Goal: Task Accomplishment & Management: Use online tool/utility

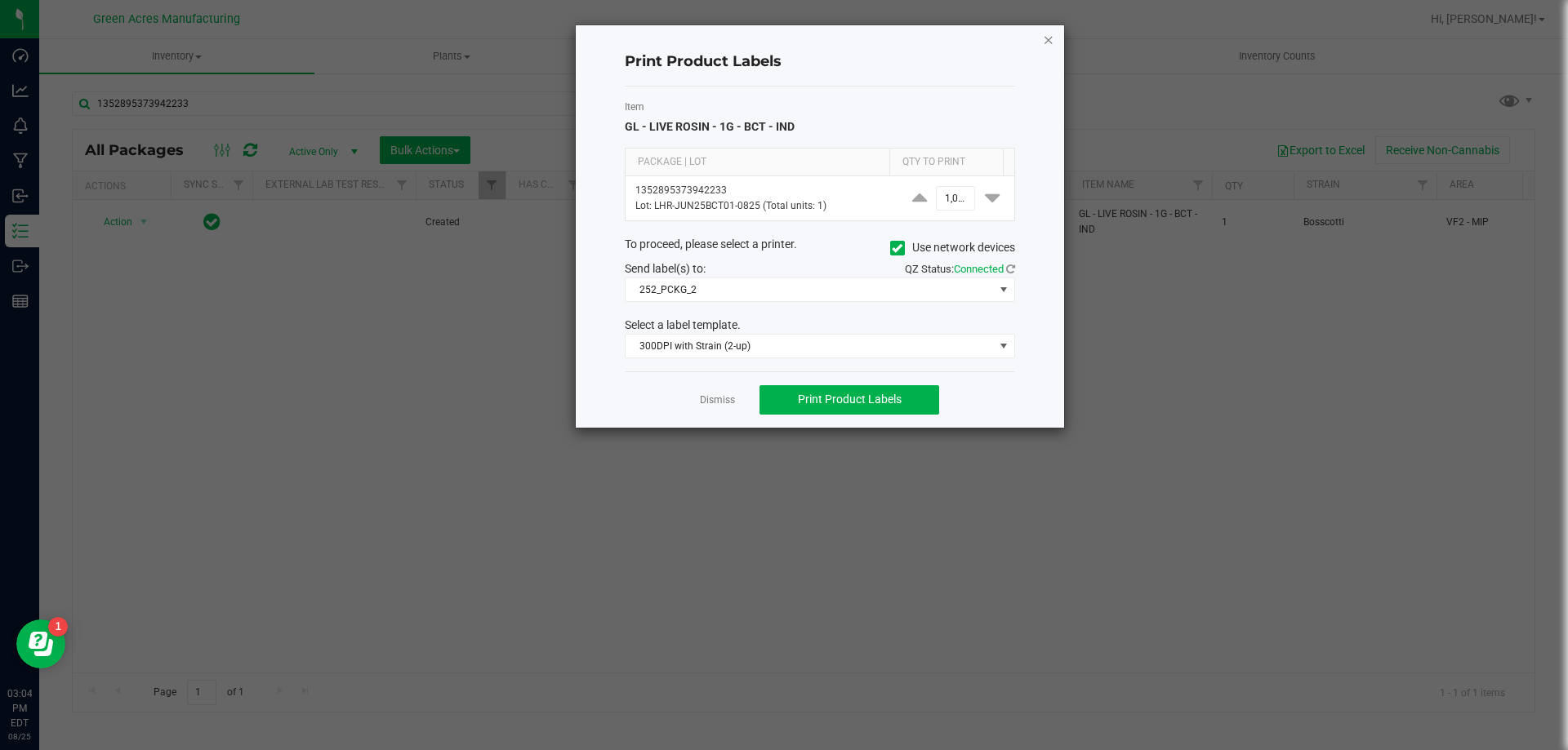
click at [1047, 40] on icon "button" at bounding box center [1048, 39] width 11 height 20
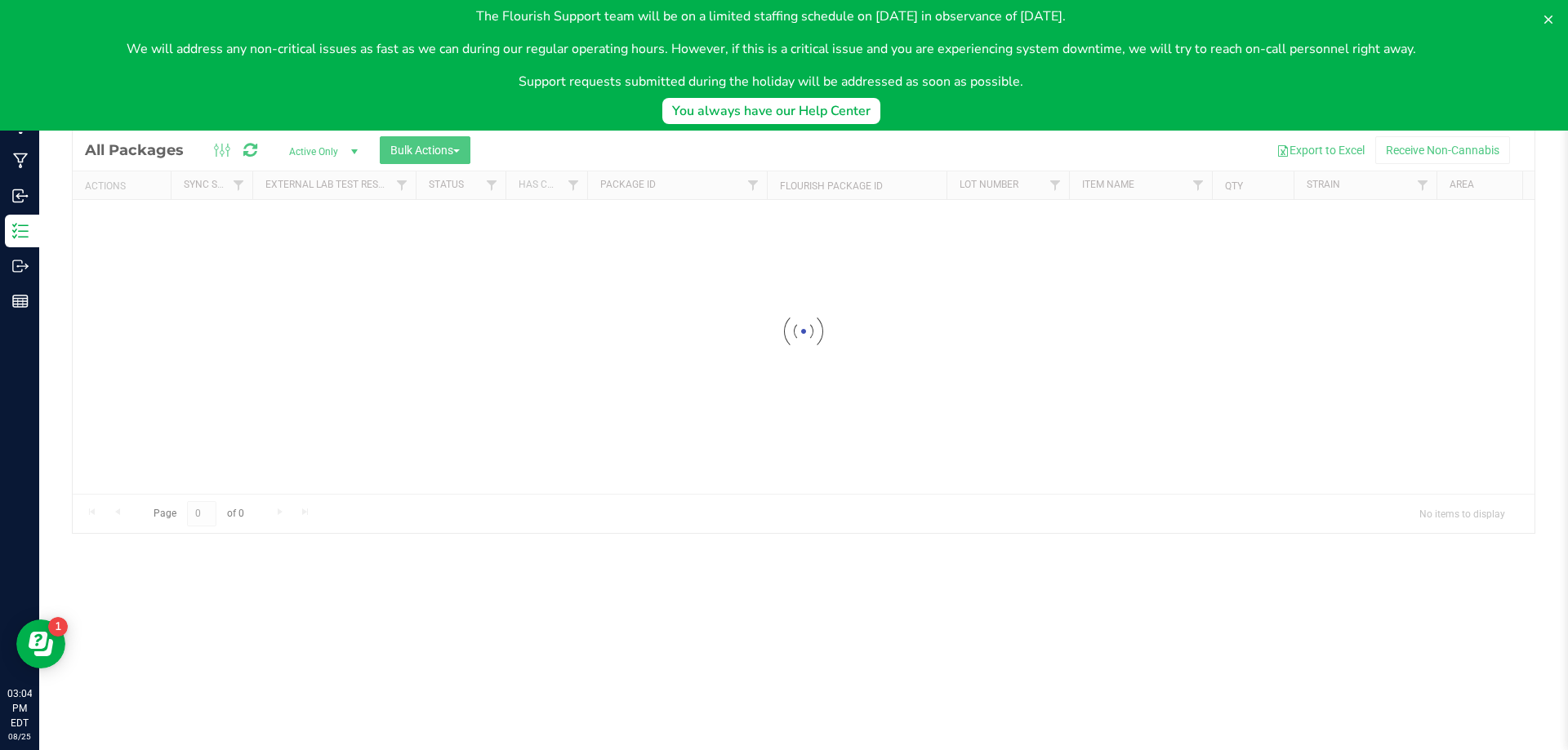
click at [541, 113] on body "The Flourish Support team will be on a limited staffing schedule on [DATE] in o…" at bounding box center [784, 65] width 1568 height 131
click at [543, 109] on body "The Flourish Support team will be on a limited staffing schedule on [DATE] in o…" at bounding box center [784, 65] width 1568 height 131
click at [555, 106] on body "The Flourish Support team will be on a limited staffing schedule on [DATE] in o…" at bounding box center [784, 65] width 1568 height 131
click at [1549, 16] on icon at bounding box center [1548, 20] width 13 height 13
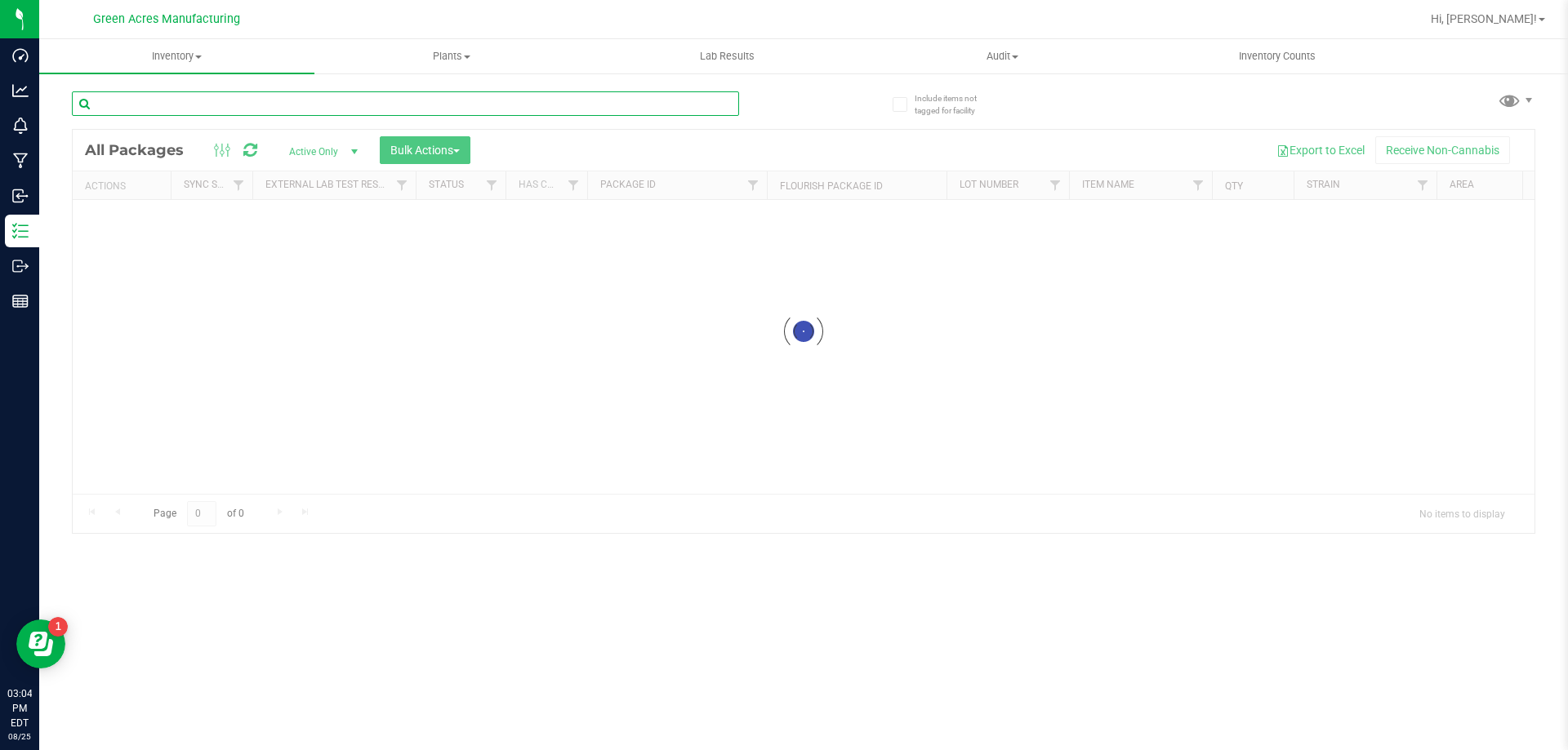
click at [669, 97] on input "text" at bounding box center [405, 103] width 667 height 24
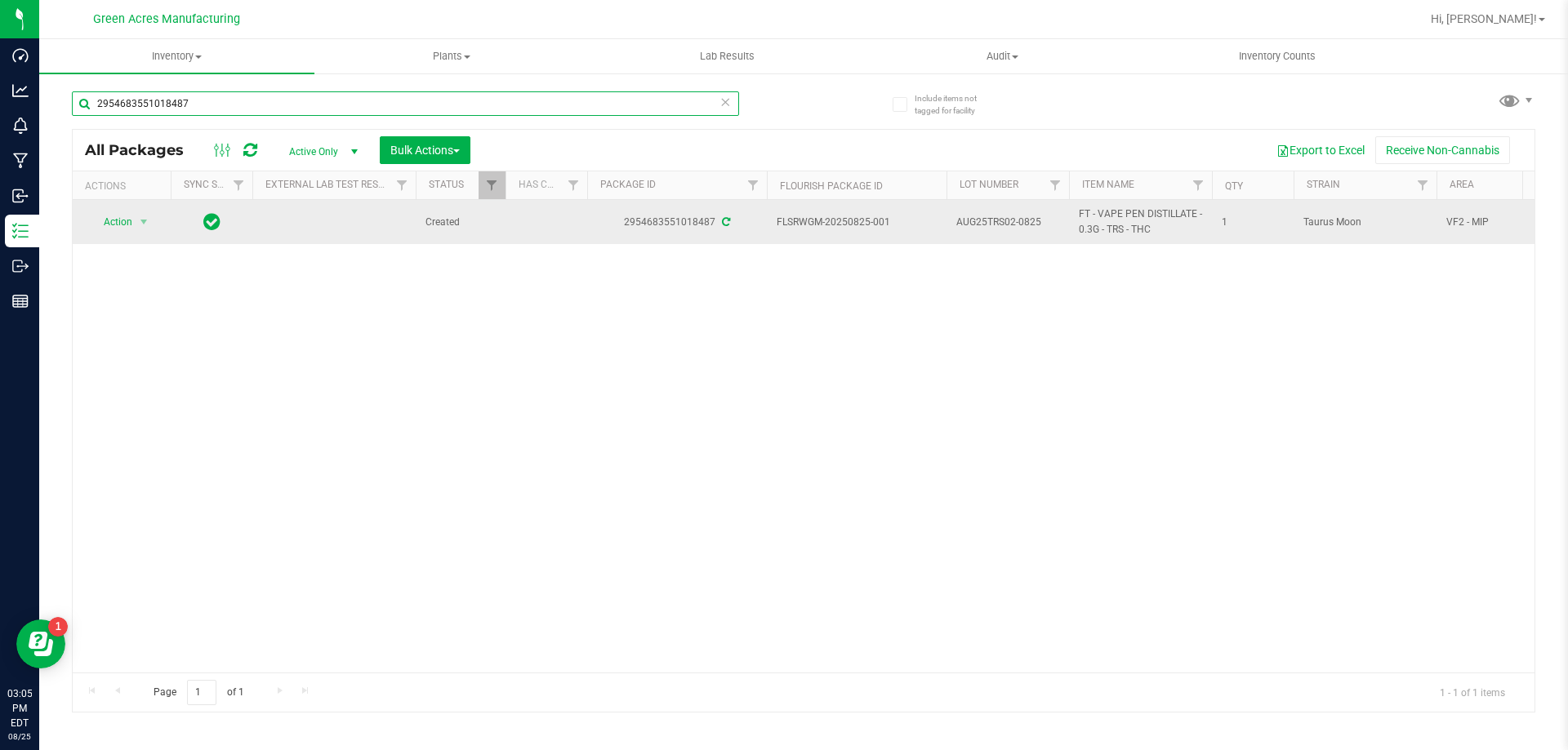
type input "2954683551018487"
click at [133, 216] on span "Action" at bounding box center [111, 222] width 44 height 23
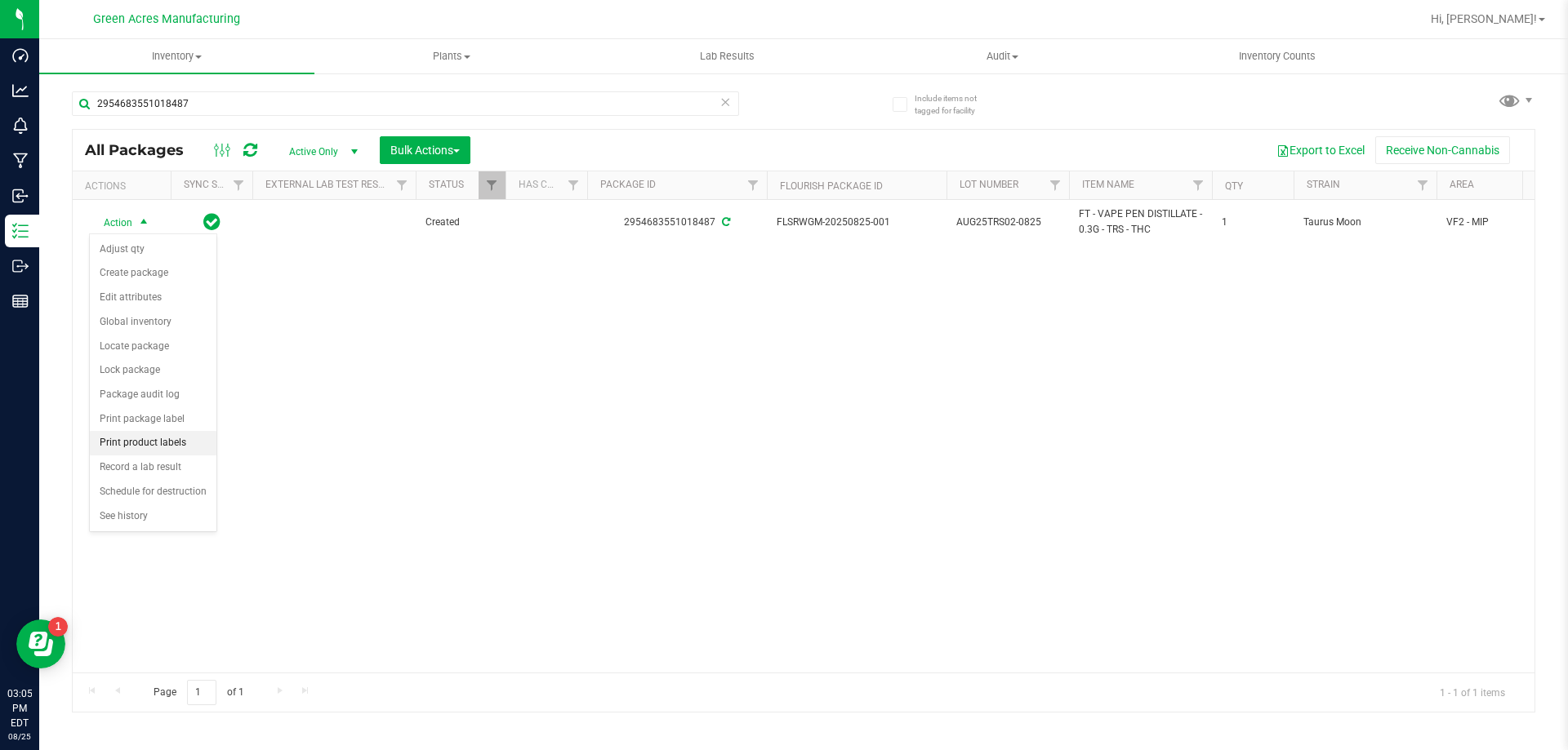
click at [186, 446] on li "Print product labels" at bounding box center [153, 444] width 127 height 24
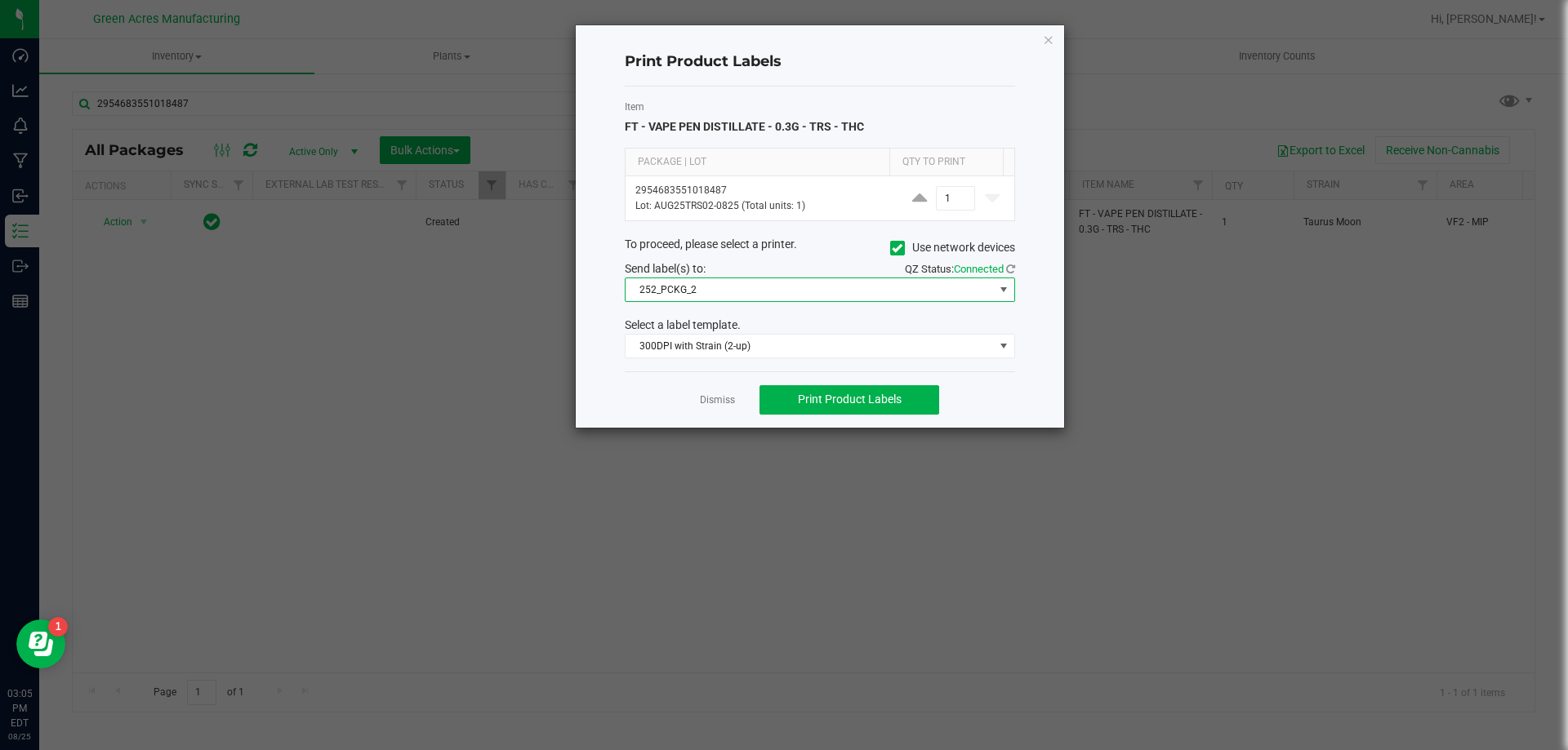
click at [918, 291] on span "252_PCKG_2" at bounding box center [809, 289] width 368 height 23
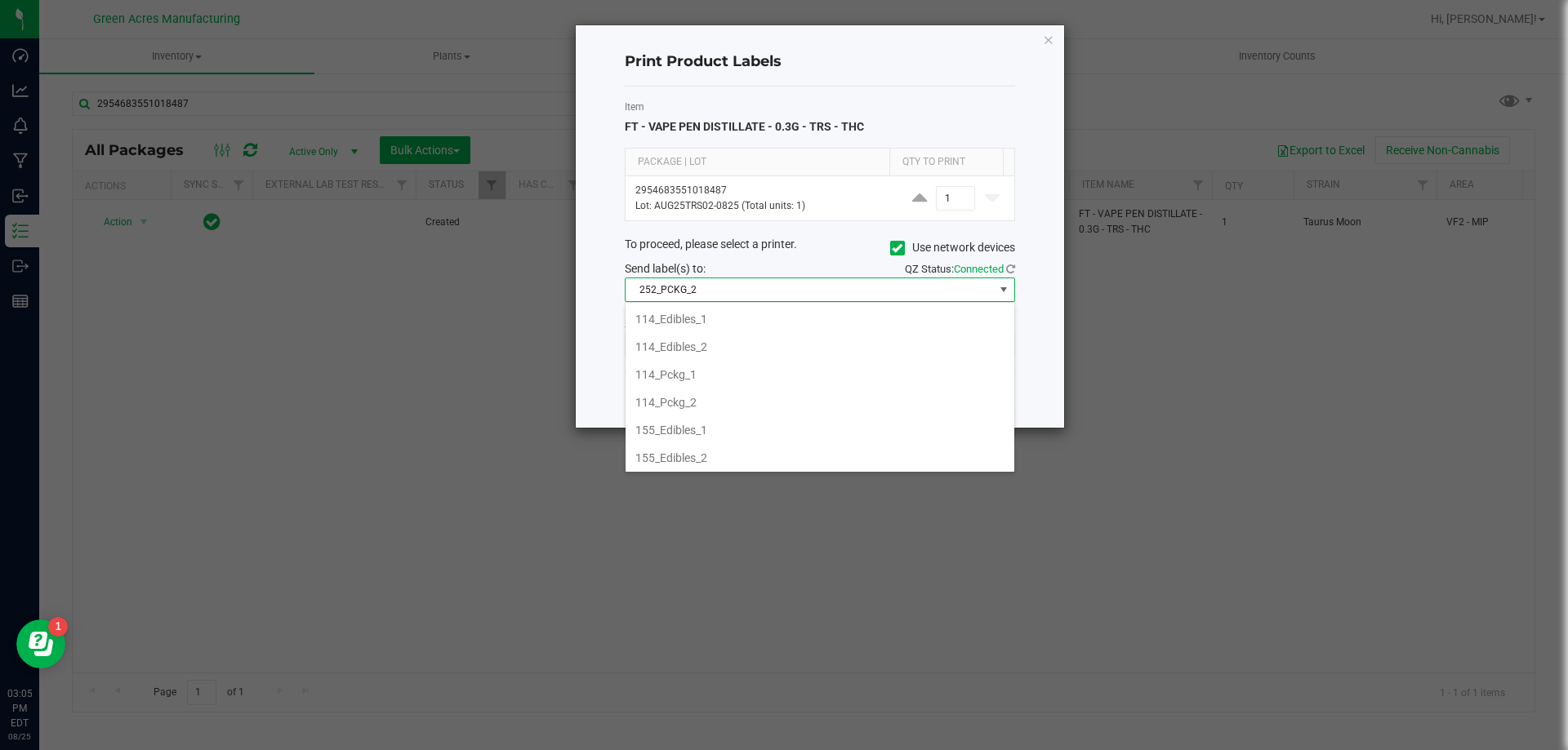
scroll to position [24, 390]
click at [914, 291] on span "252_PCKG_2" at bounding box center [809, 289] width 368 height 23
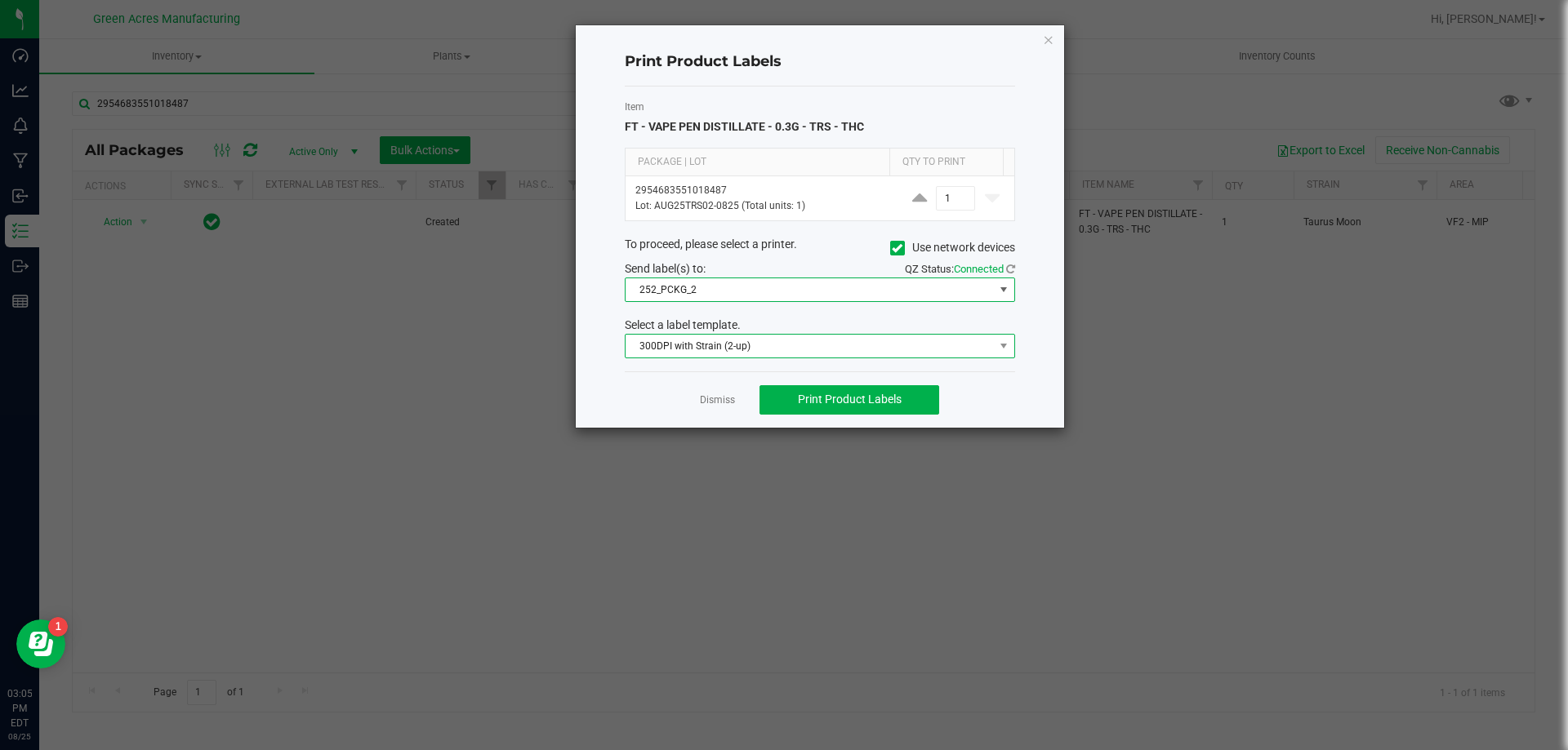
click at [917, 345] on span "300DPI with Strain (2-up)" at bounding box center [809, 346] width 368 height 23
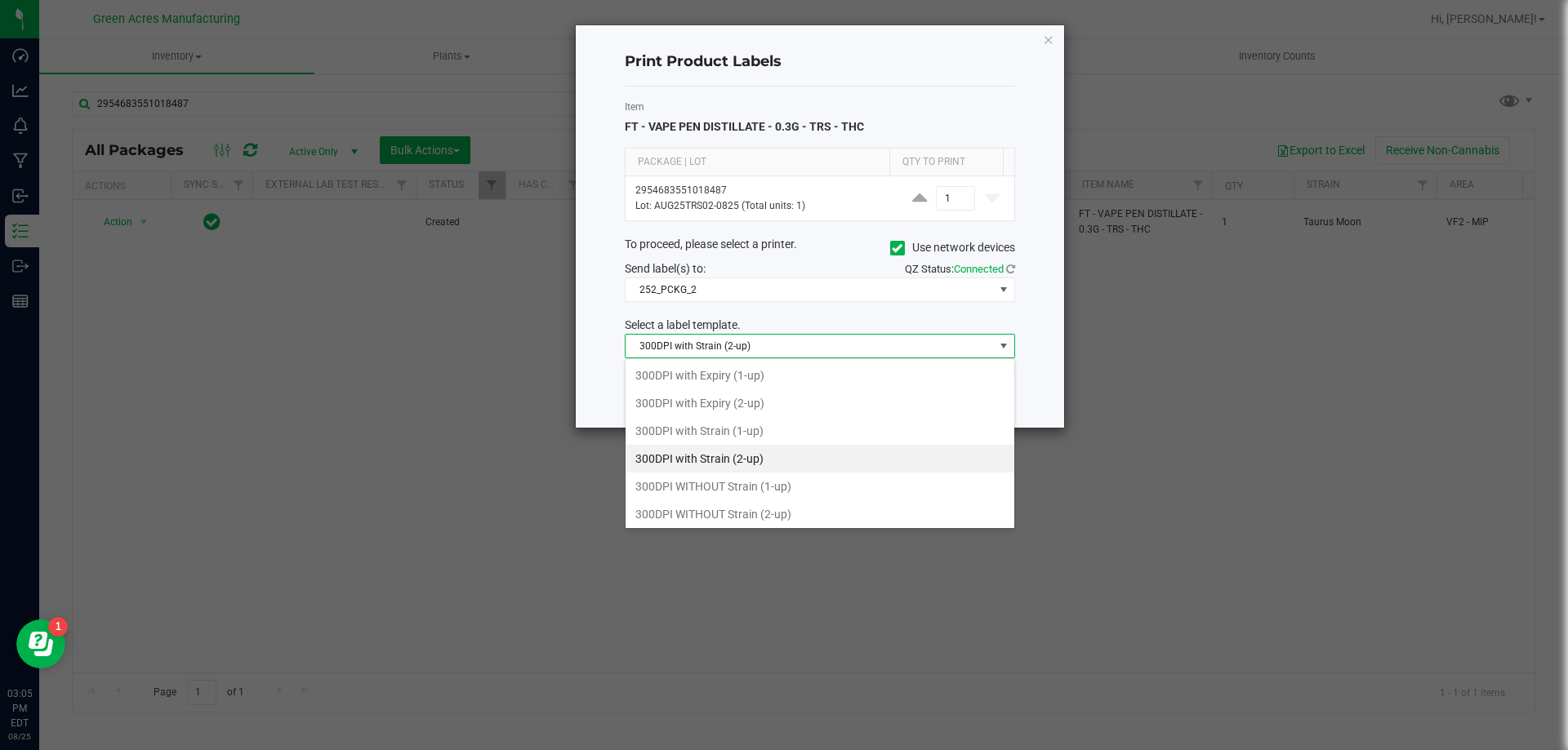
click at [917, 344] on span "300DPI with Strain (2-up)" at bounding box center [809, 346] width 368 height 23
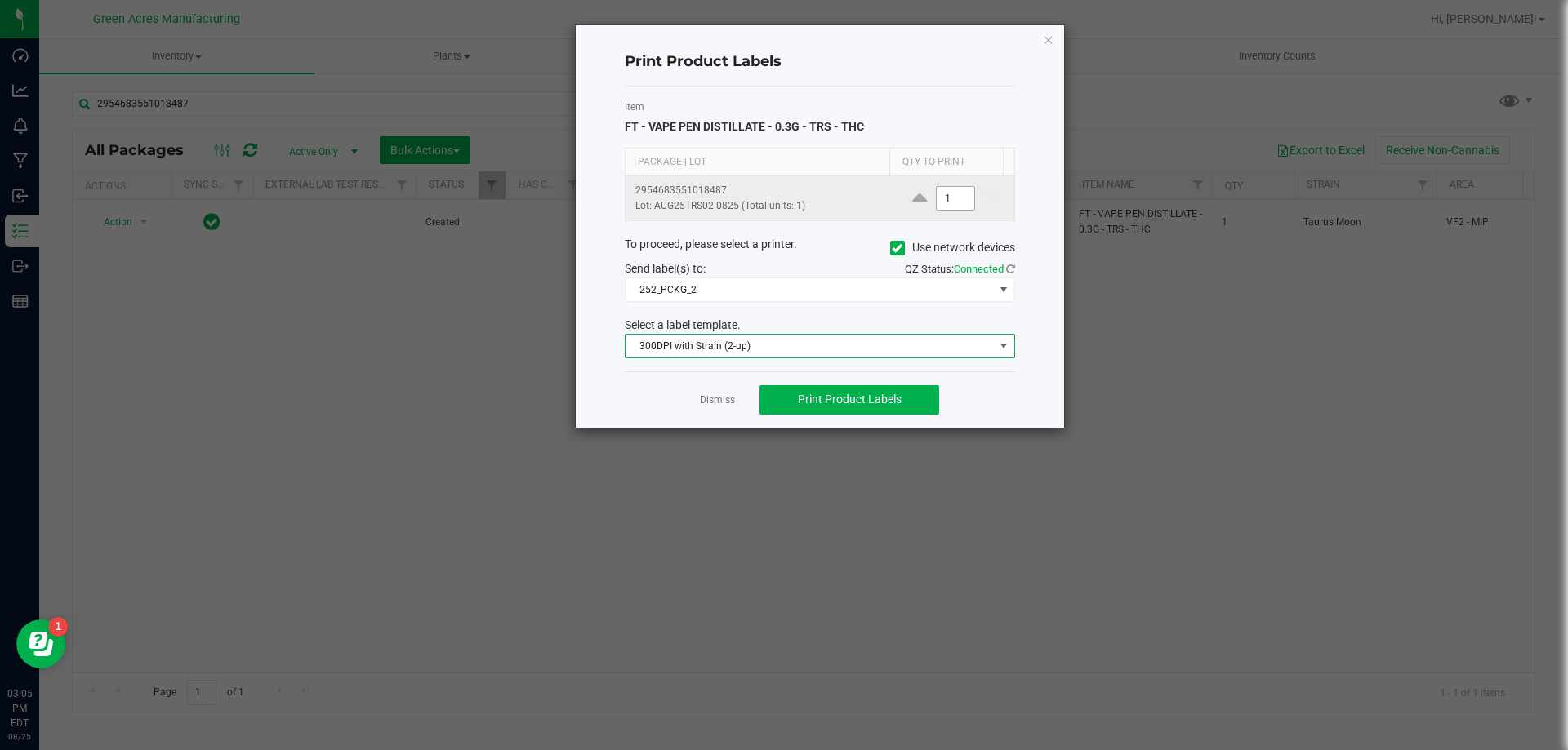
click at [946, 198] on input "1" at bounding box center [955, 198] width 38 height 23
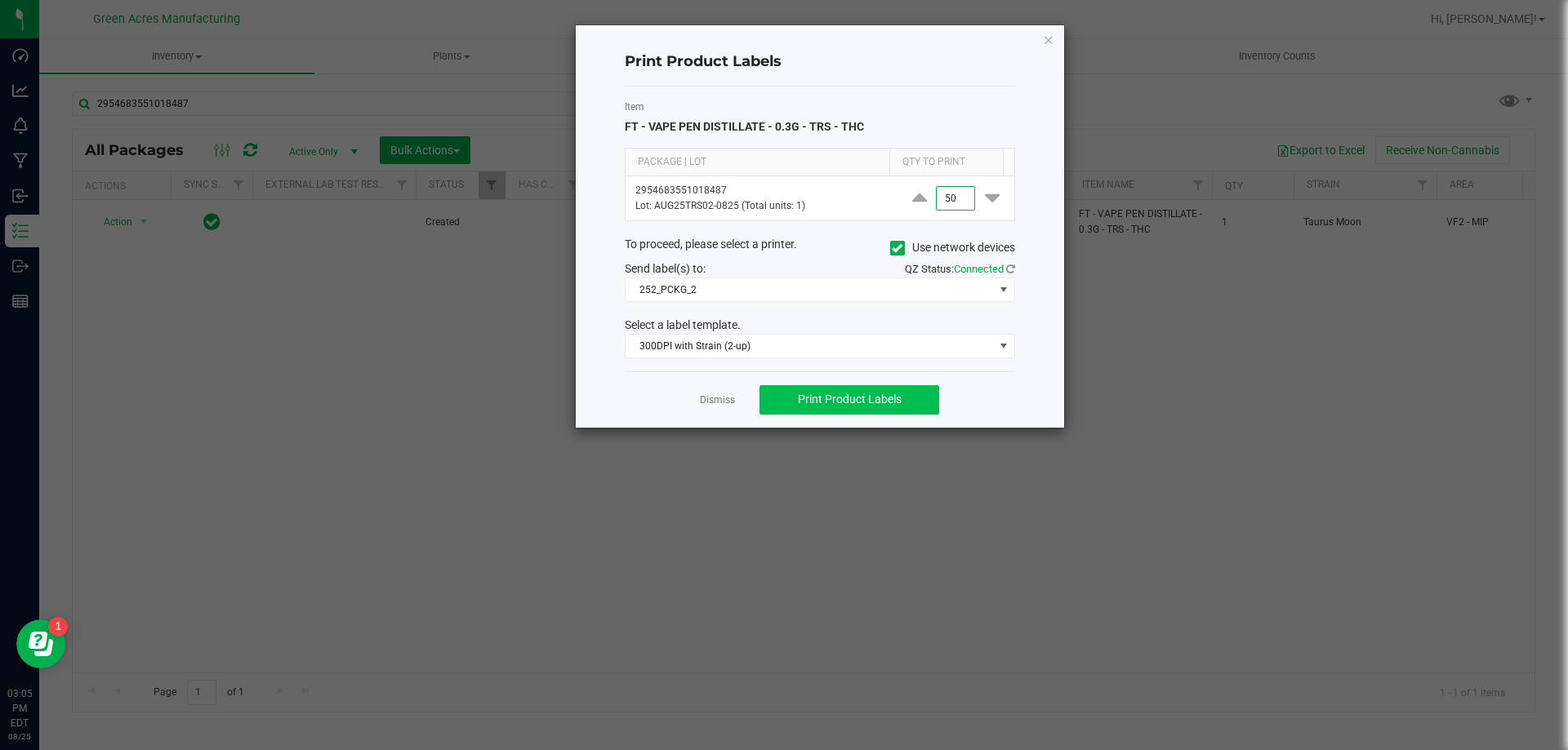
type input "50"
click at [917, 398] on button "Print Product Labels" at bounding box center [849, 399] width 180 height 29
